Goal: Find specific page/section: Find specific page/section

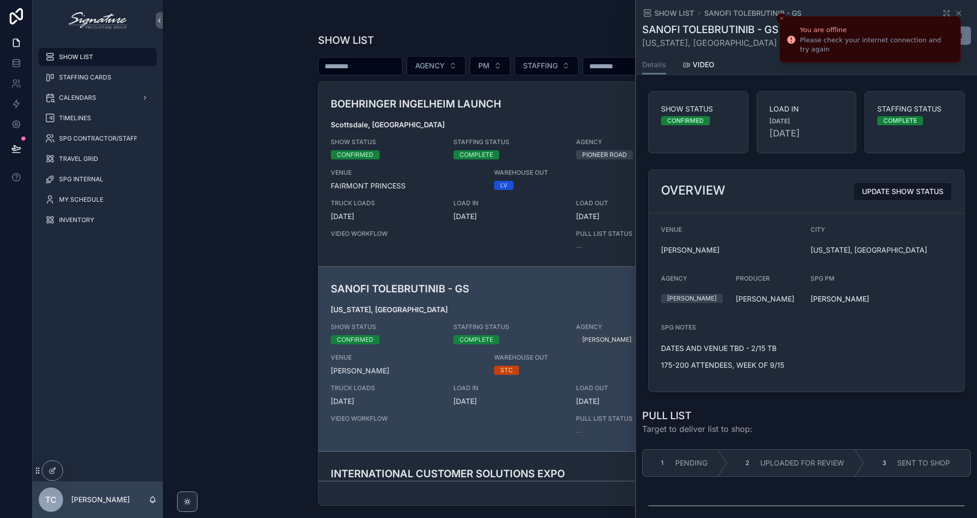
click at [954, 16] on li "You are offline Please check your internet connection and try again" at bounding box center [870, 39] width 181 height 46
click at [780, 19] on icon "Close toast" at bounding box center [782, 18] width 6 height 6
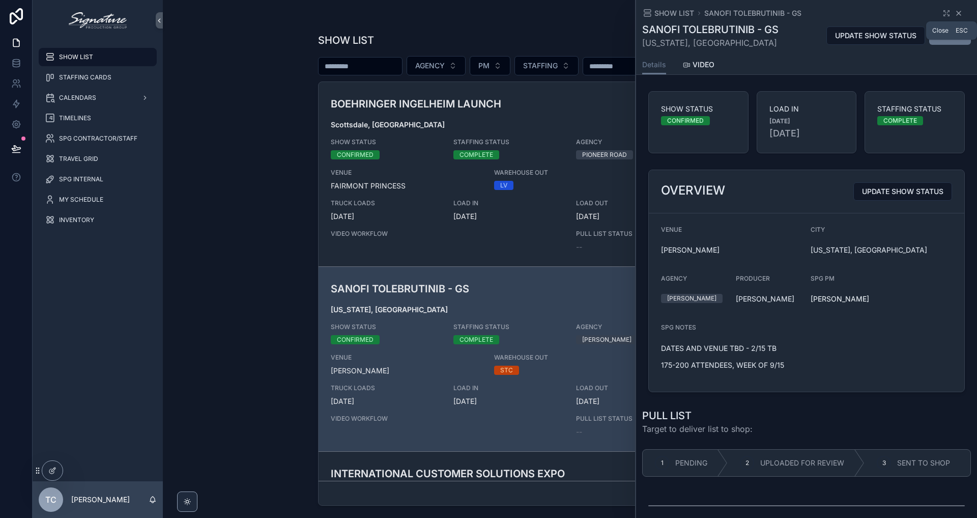
click at [955, 14] on icon "scrollable content" at bounding box center [959, 13] width 8 height 8
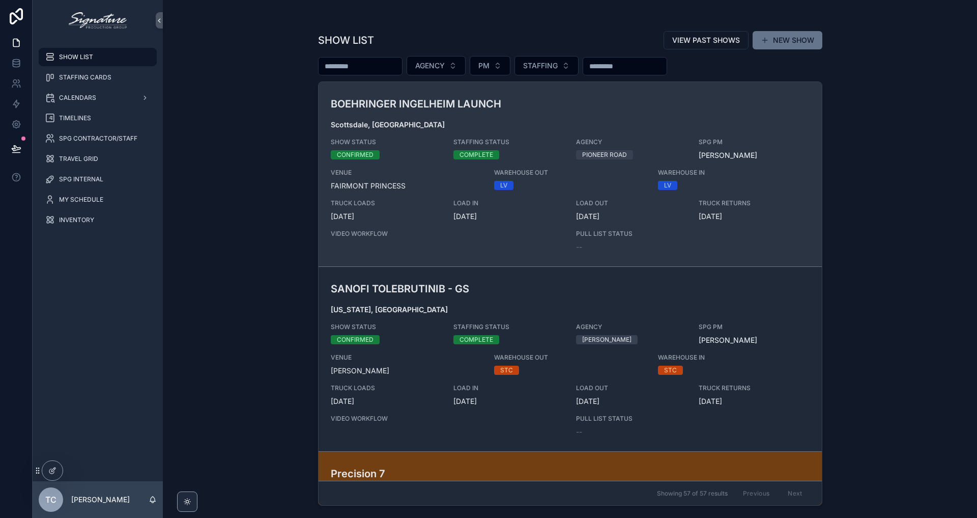
click at [418, 228] on div "BOEHRINGER INGELHEIM LAUNCH Scottsdale, [GEOGRAPHIC_DATA] SHOW STATUS CONFIRMED…" at bounding box center [570, 174] width 479 height 156
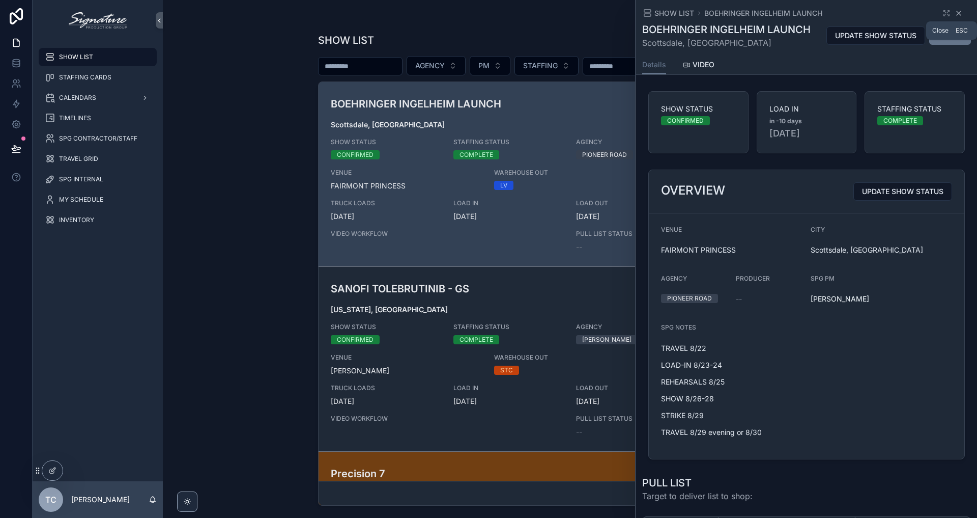
click at [955, 12] on icon "scrollable content" at bounding box center [959, 13] width 8 height 8
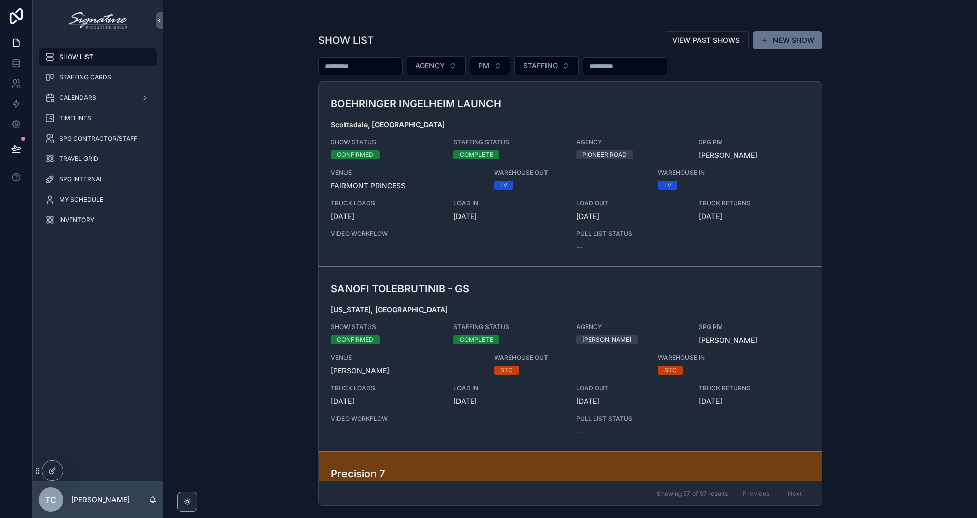
click at [288, 142] on div "SHOW LIST VIEW PAST SHOWS NEW SHOW AGENCY PM STAFFING BOEHRINGER INGELHEIM LAUN…" at bounding box center [570, 259] width 814 height 518
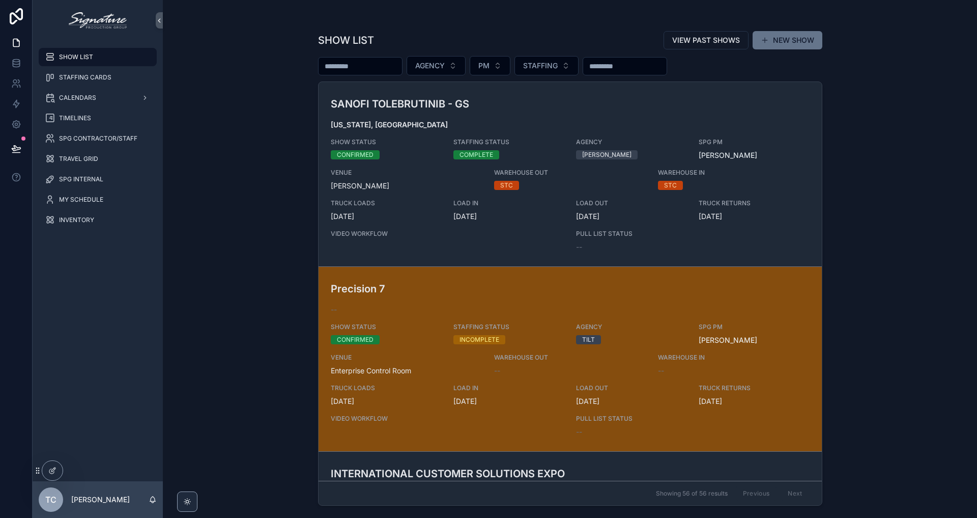
click at [431, 330] on span "SHOW STATUS" at bounding box center [386, 327] width 110 height 8
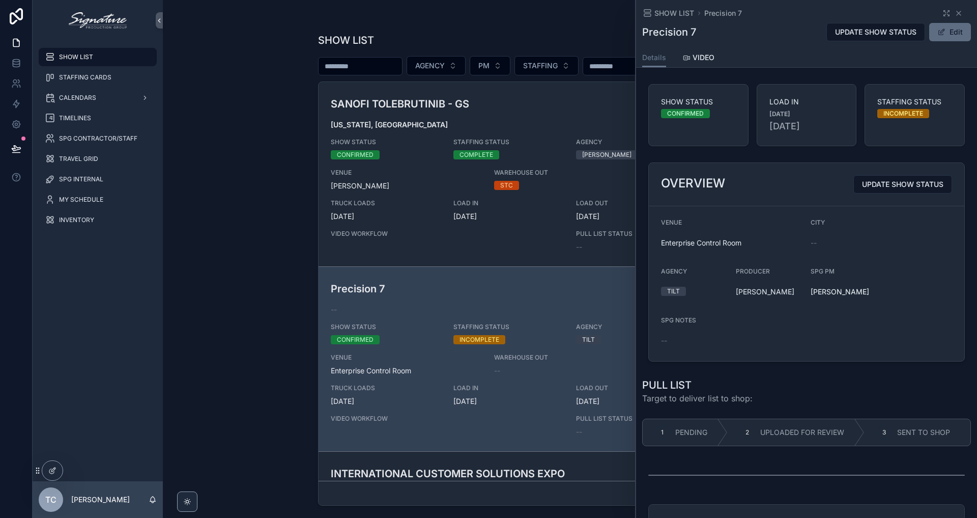
click at [954, 33] on button "Edit" at bounding box center [950, 32] width 42 height 18
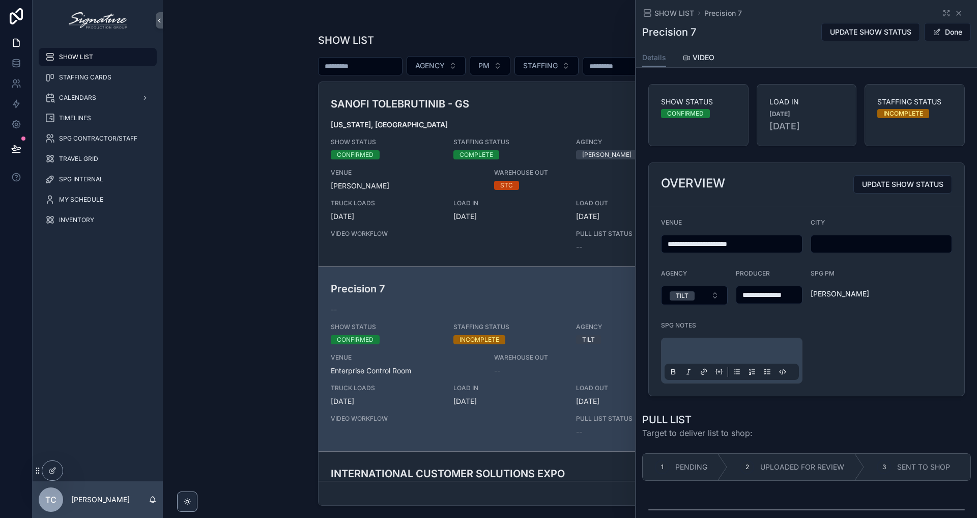
scroll to position [6, 0]
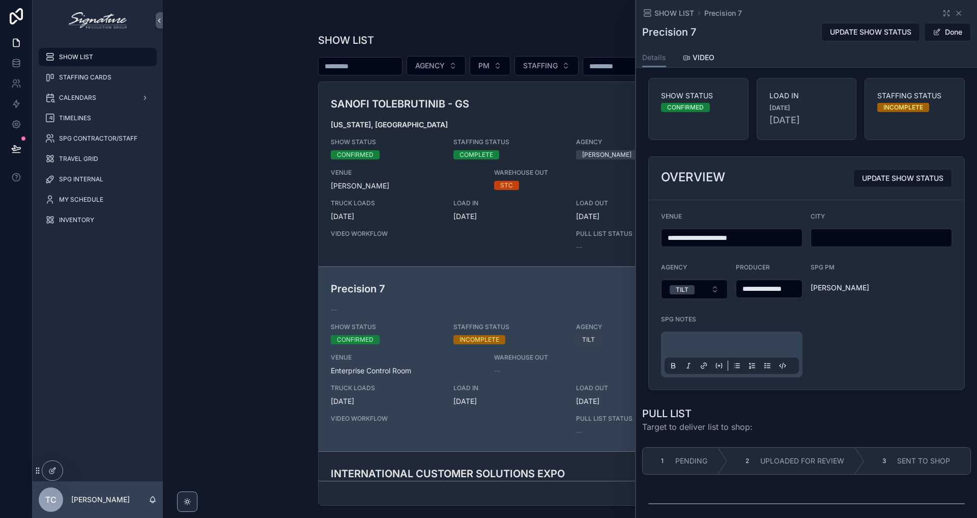
click at [718, 336] on div "scrollable content" at bounding box center [732, 354] width 134 height 39
click at [707, 342] on p "scrollable content" at bounding box center [734, 346] width 134 height 10
click at [932, 27] on span "Done" at bounding box center [947, 32] width 47 height 18
click at [936, 32] on button "Done" at bounding box center [947, 32] width 47 height 18
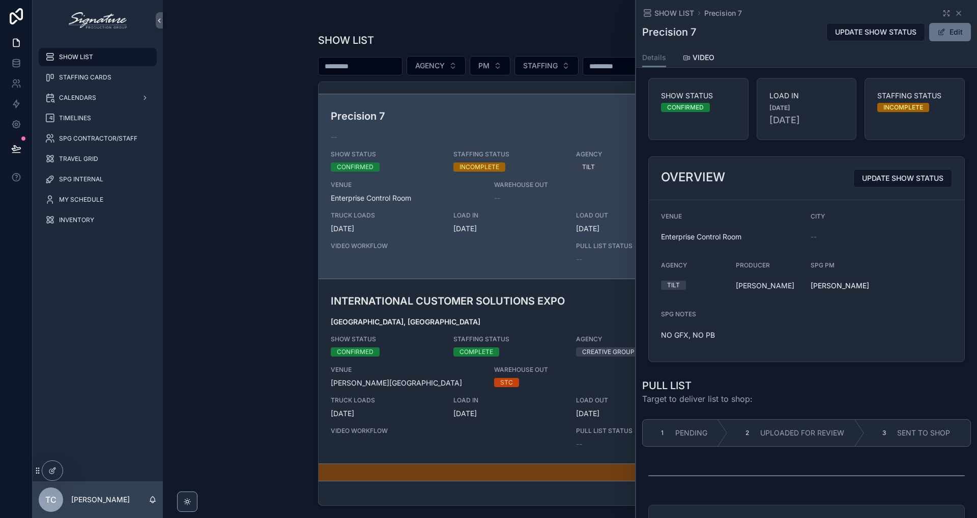
scroll to position [200, 0]
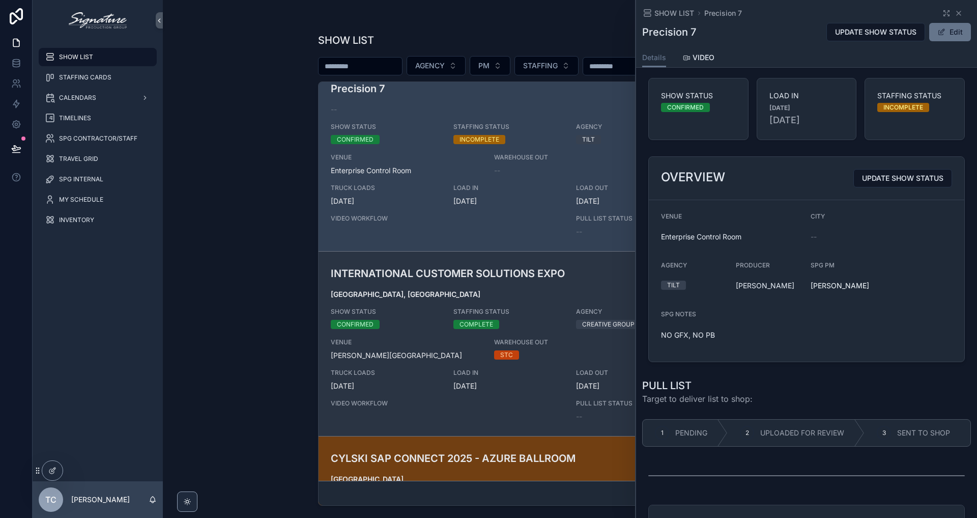
click at [448, 274] on h3 "INTERNATIONAL CUSTOMER SOLUTIONS EXPO" at bounding box center [488, 273] width 315 height 15
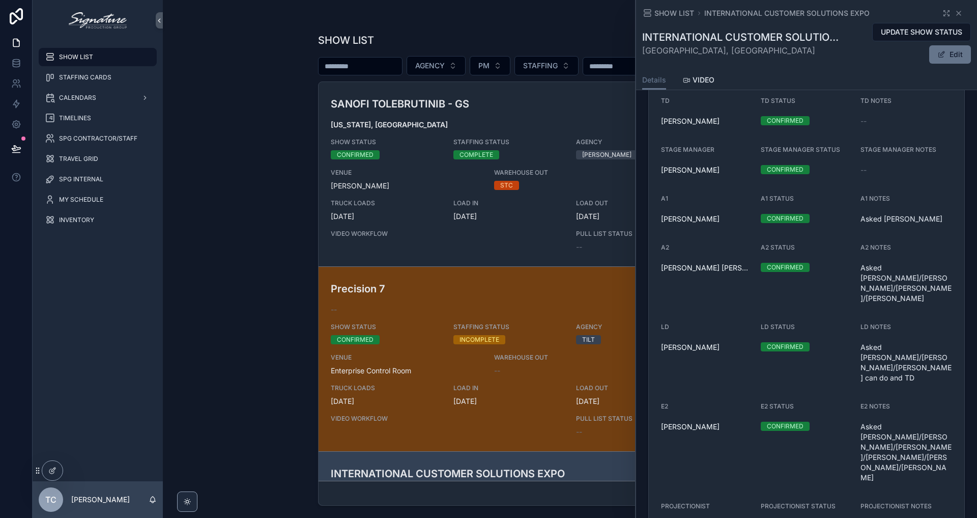
scroll to position [1132, 0]
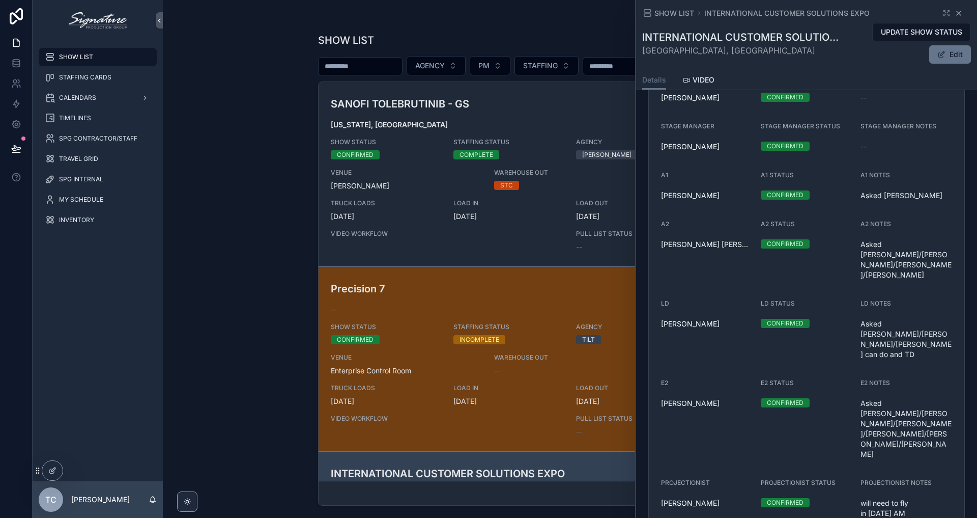
click at [956, 12] on icon "scrollable content" at bounding box center [959, 13] width 8 height 8
